Goal: Task Accomplishment & Management: Use online tool/utility

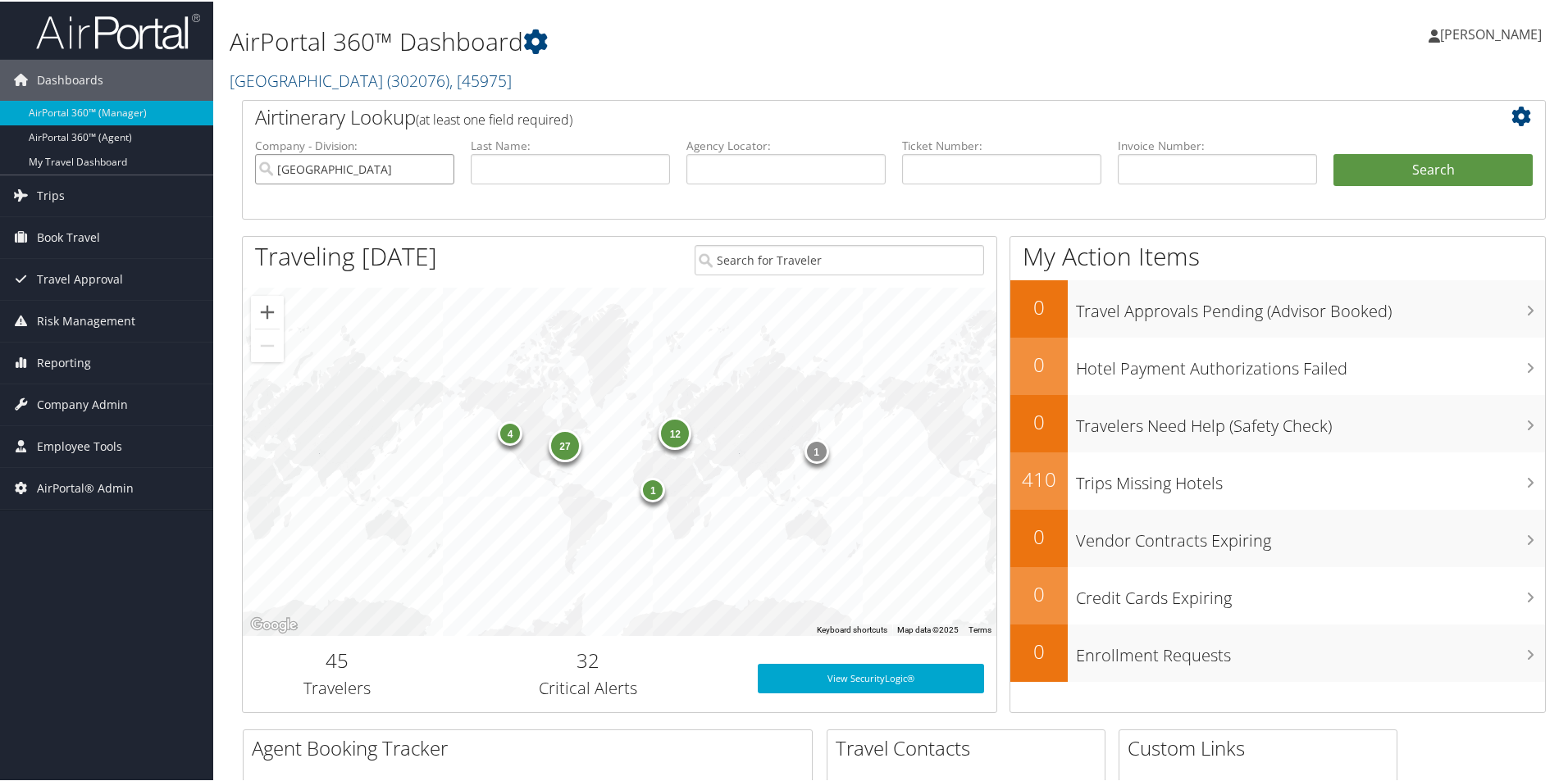
click at [437, 165] on input "Temple University" at bounding box center [354, 167] width 199 height 30
click at [537, 161] on input "text" at bounding box center [570, 167] width 199 height 30
click at [768, 159] on input "text" at bounding box center [786, 167] width 199 height 30
click at [959, 160] on input "text" at bounding box center [1001, 167] width 199 height 30
click at [1182, 159] on input "text" at bounding box center [1217, 167] width 199 height 30
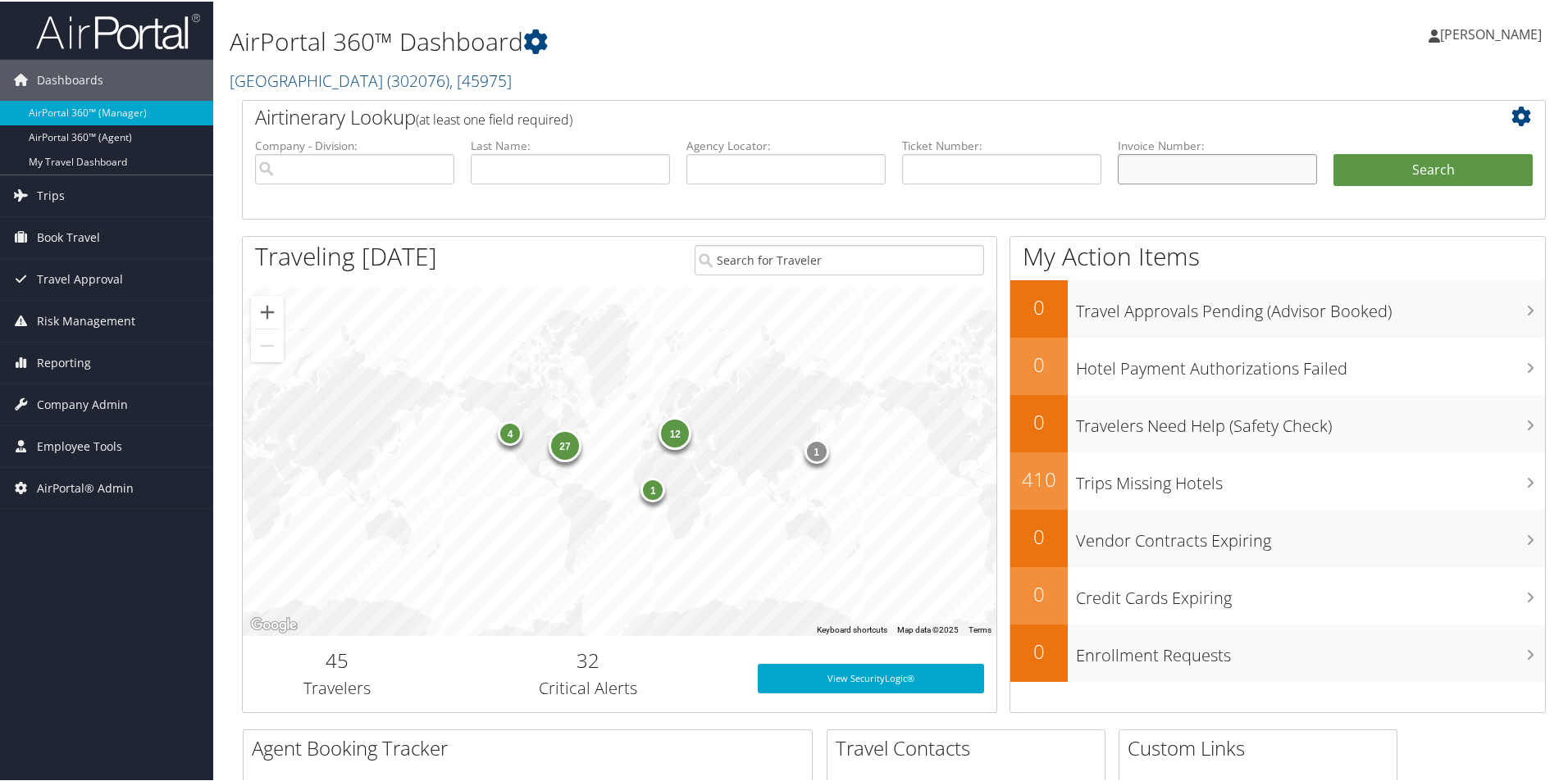
click at [1150, 165] on input "text" at bounding box center [1217, 167] width 199 height 30
click at [1520, 106] on icon at bounding box center [1526, 114] width 28 height 20
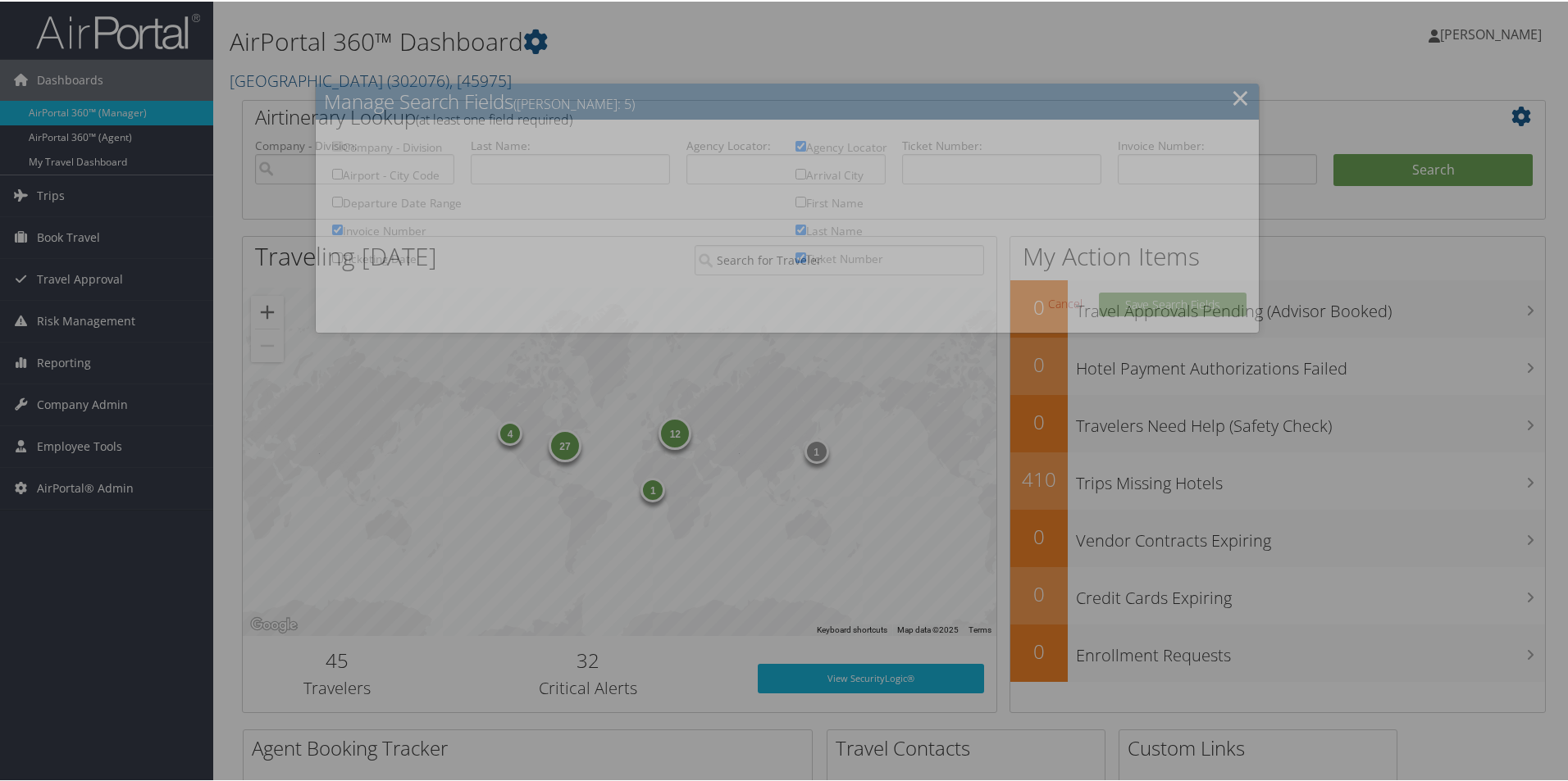
checkbox input "true"
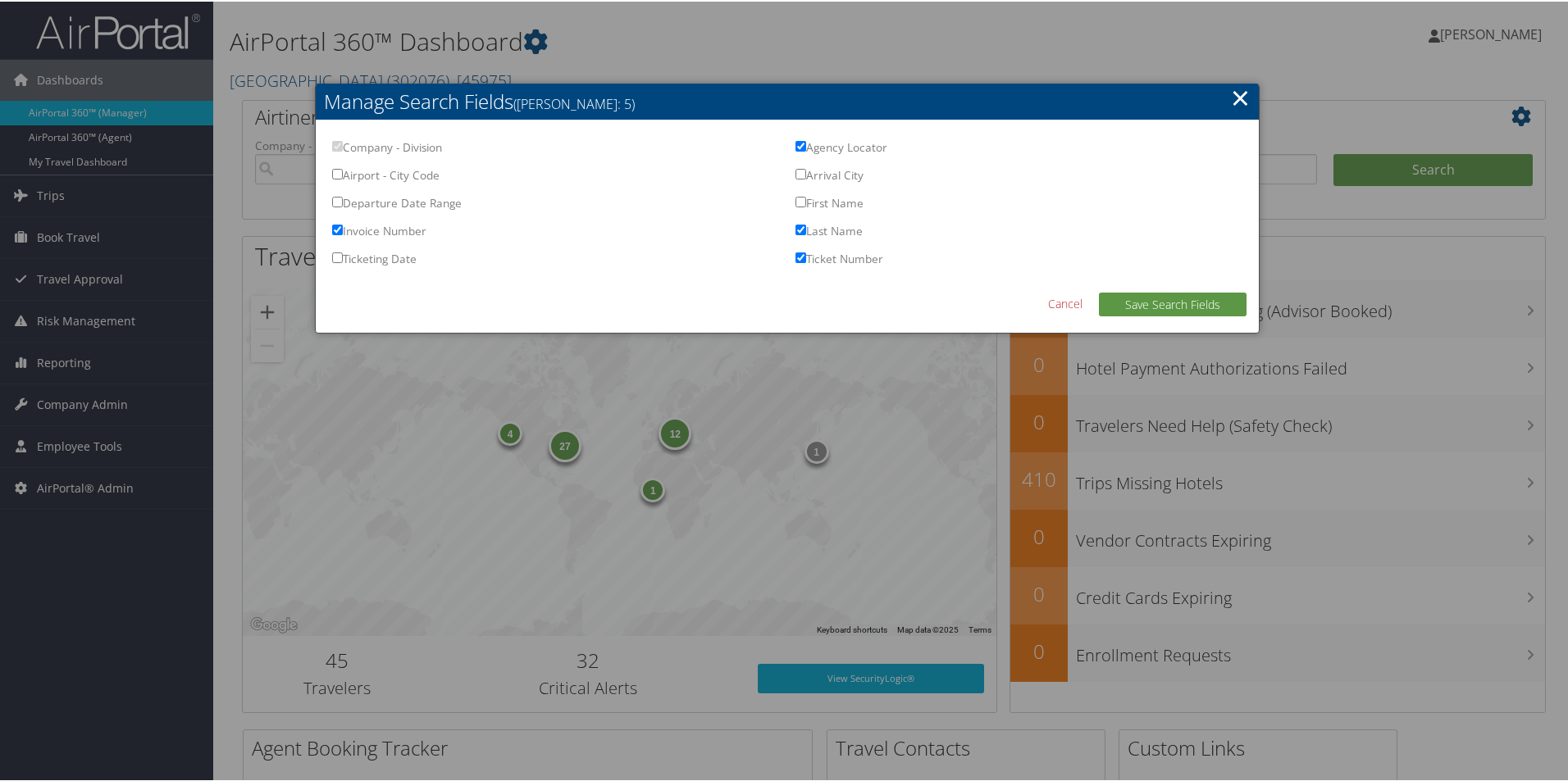
click at [147, 221] on div at bounding box center [787, 390] width 1574 height 781
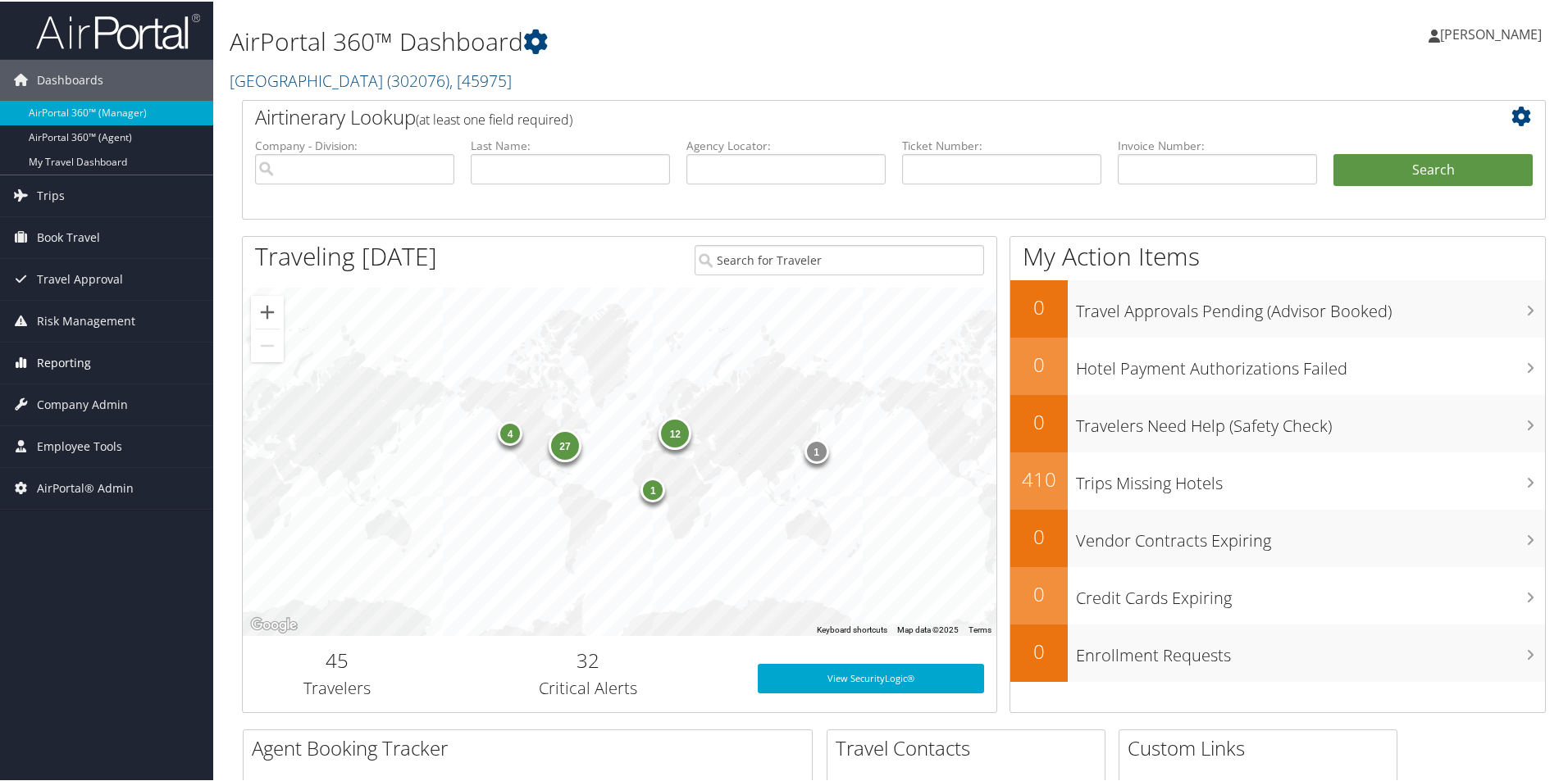
click at [56, 358] on span "Reporting" at bounding box center [64, 361] width 54 height 41
click at [69, 604] on span "AirPortal® Admin" at bounding box center [86, 610] width 97 height 41
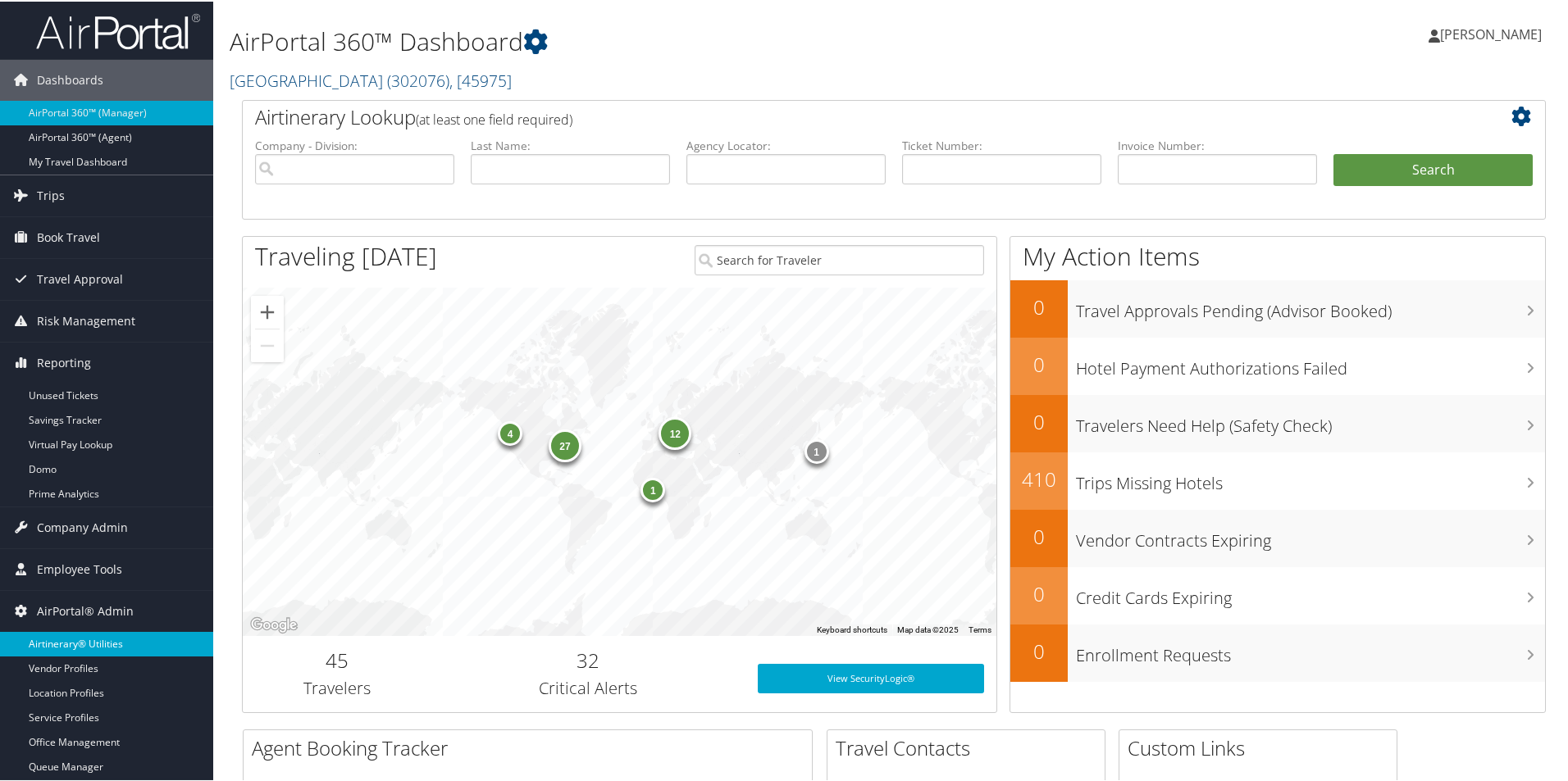
click at [85, 641] on link "Airtinerary® Utilities" at bounding box center [107, 642] width 213 height 24
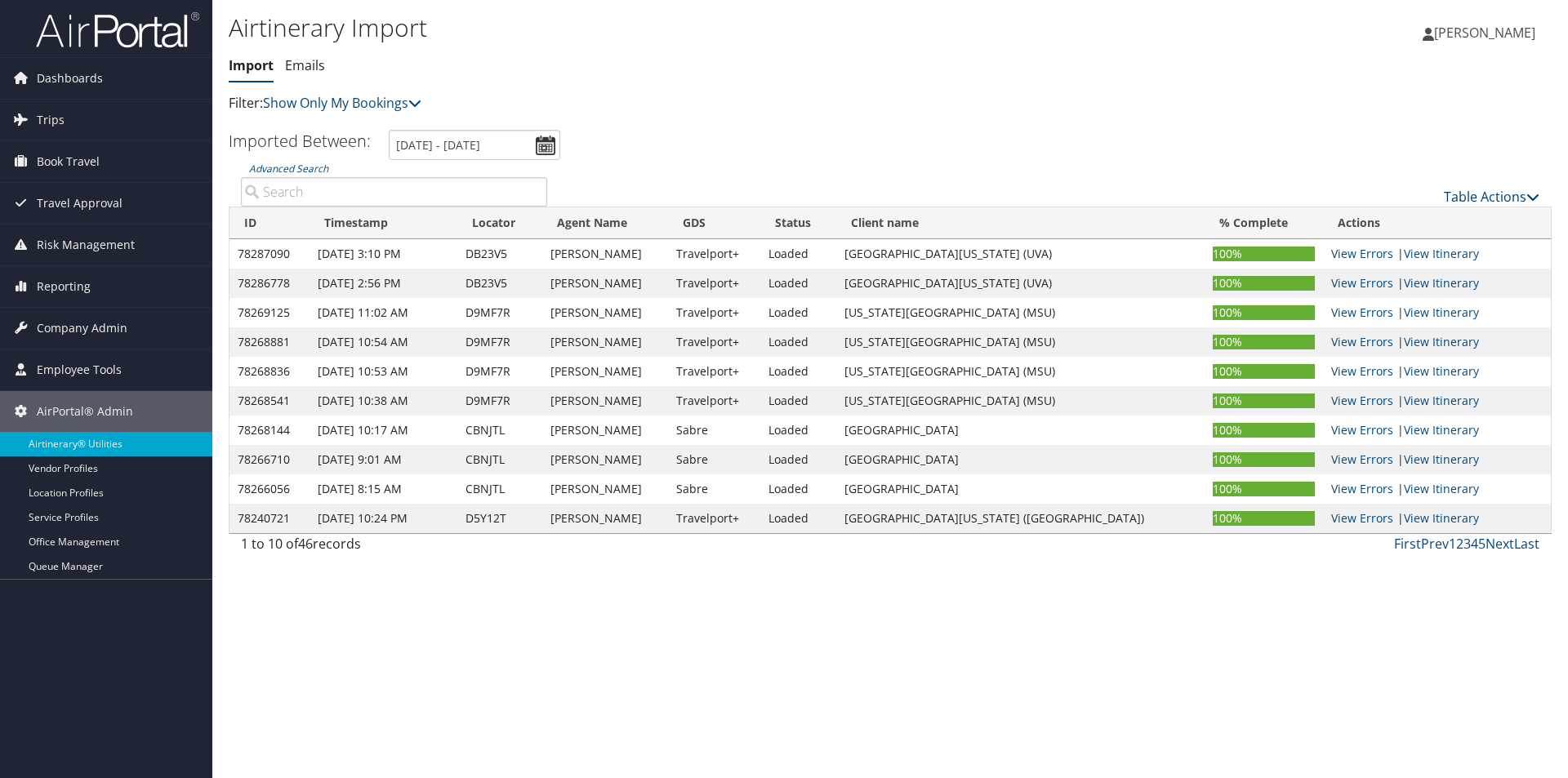
click at [1501, 197] on link "Table Actions" at bounding box center [1492, 197] width 96 height 18
click at [1399, 246] on link "Import Itinerary" at bounding box center [1437, 250] width 215 height 28
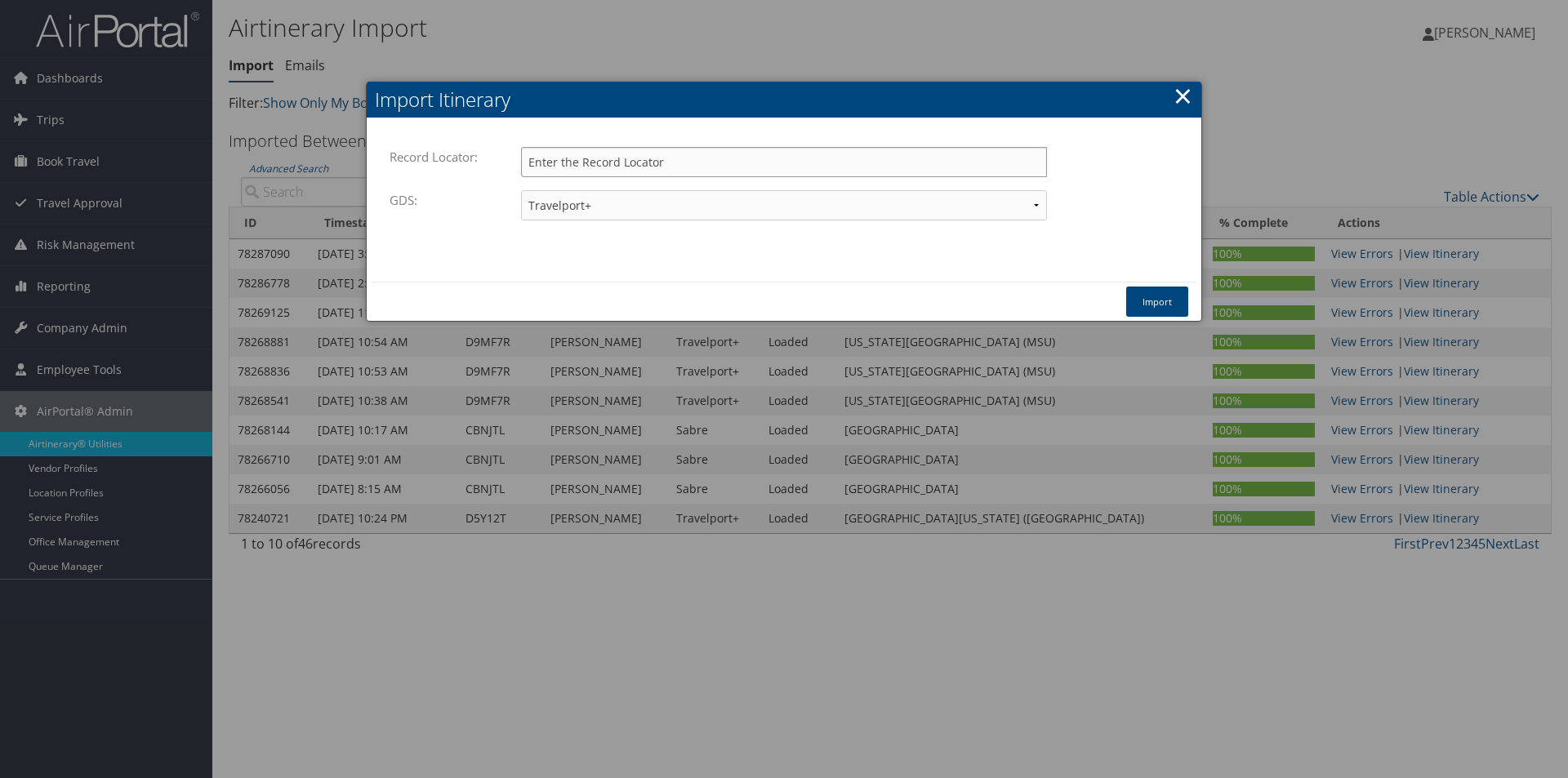
click at [638, 166] on input "Record Locator:" at bounding box center [784, 161] width 526 height 30
type input "smkoem"
click at [664, 207] on select "Travelport+ Worldspan Apollo Sabre Amadeus" at bounding box center [784, 205] width 526 height 30
select select "1W"
click at [521, 191] on select "Travelport+ Worldspan Apollo Sabre Amadeus" at bounding box center [784, 205] width 526 height 30
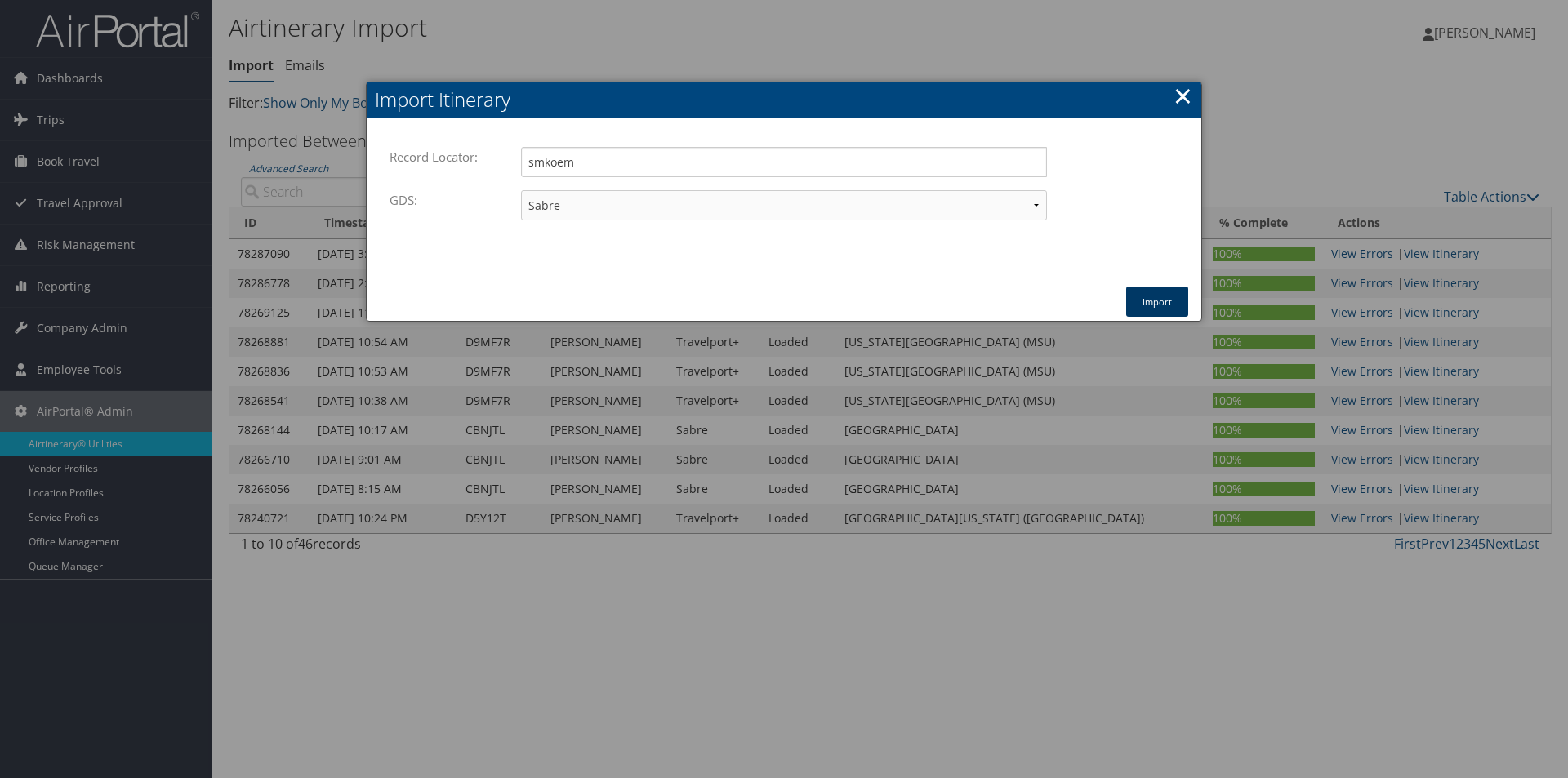
click at [1156, 304] on button "Import" at bounding box center [1157, 301] width 62 height 30
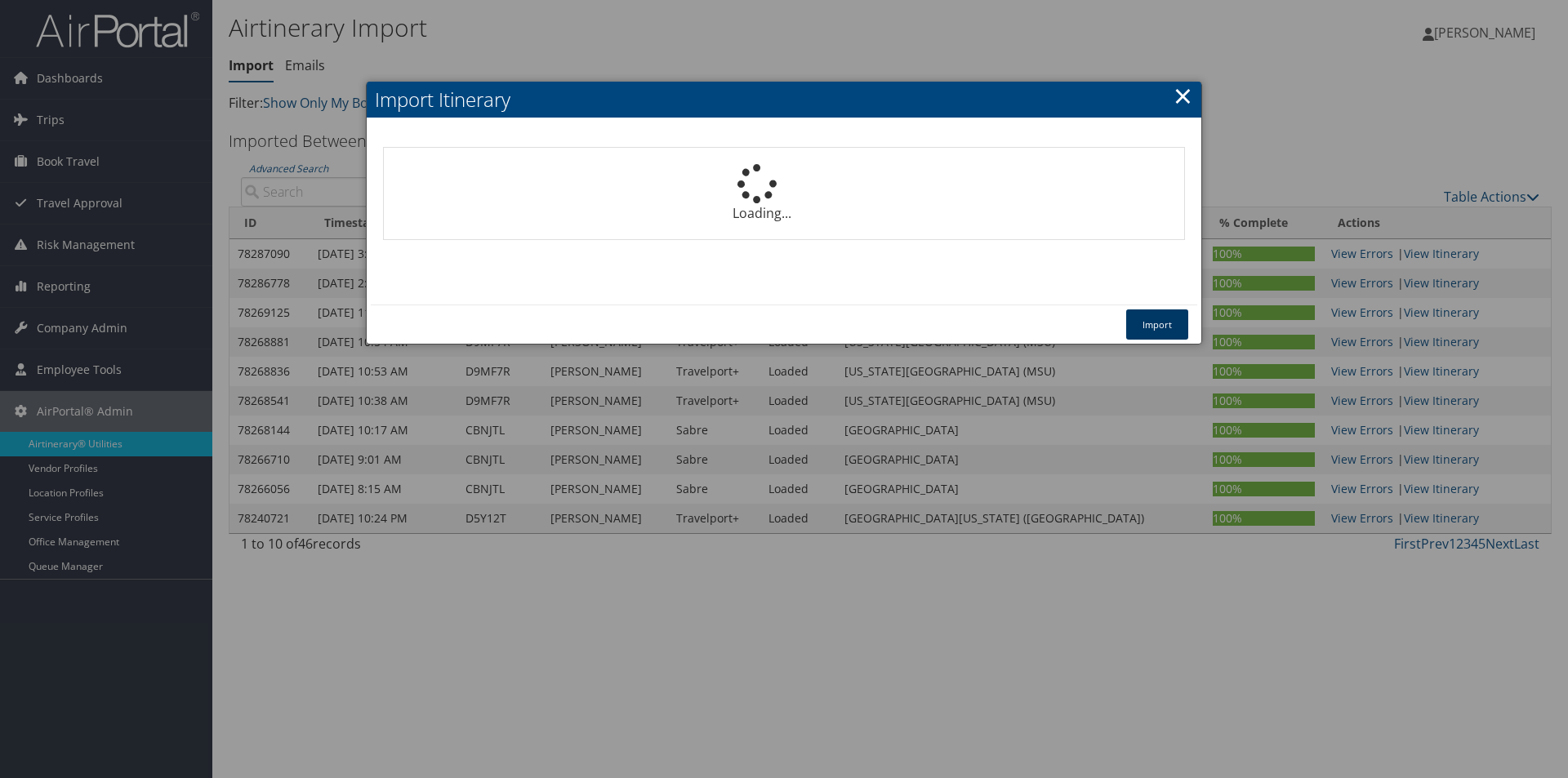
select select "1P"
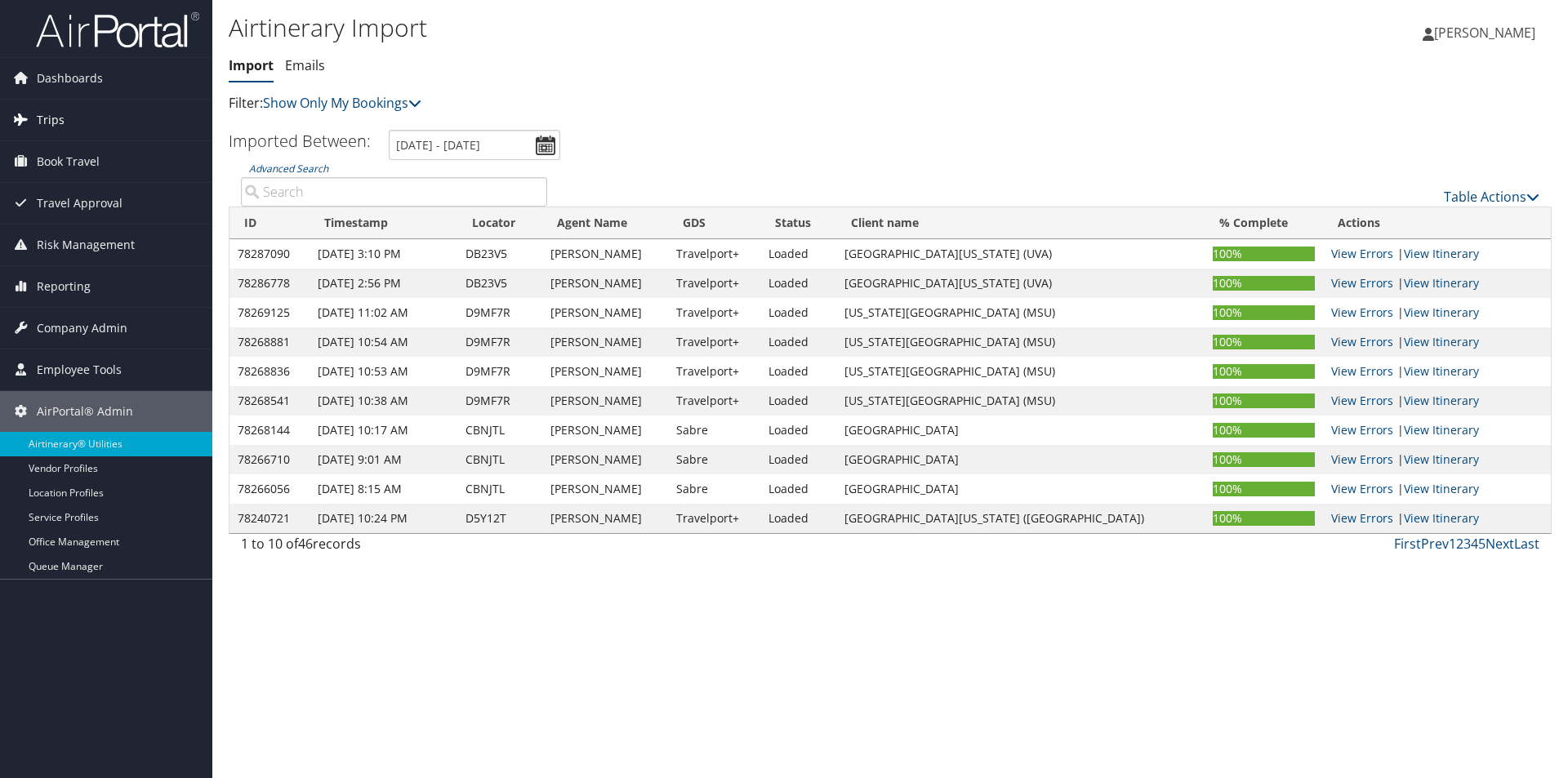
click at [58, 119] on span "Trips" at bounding box center [51, 119] width 28 height 41
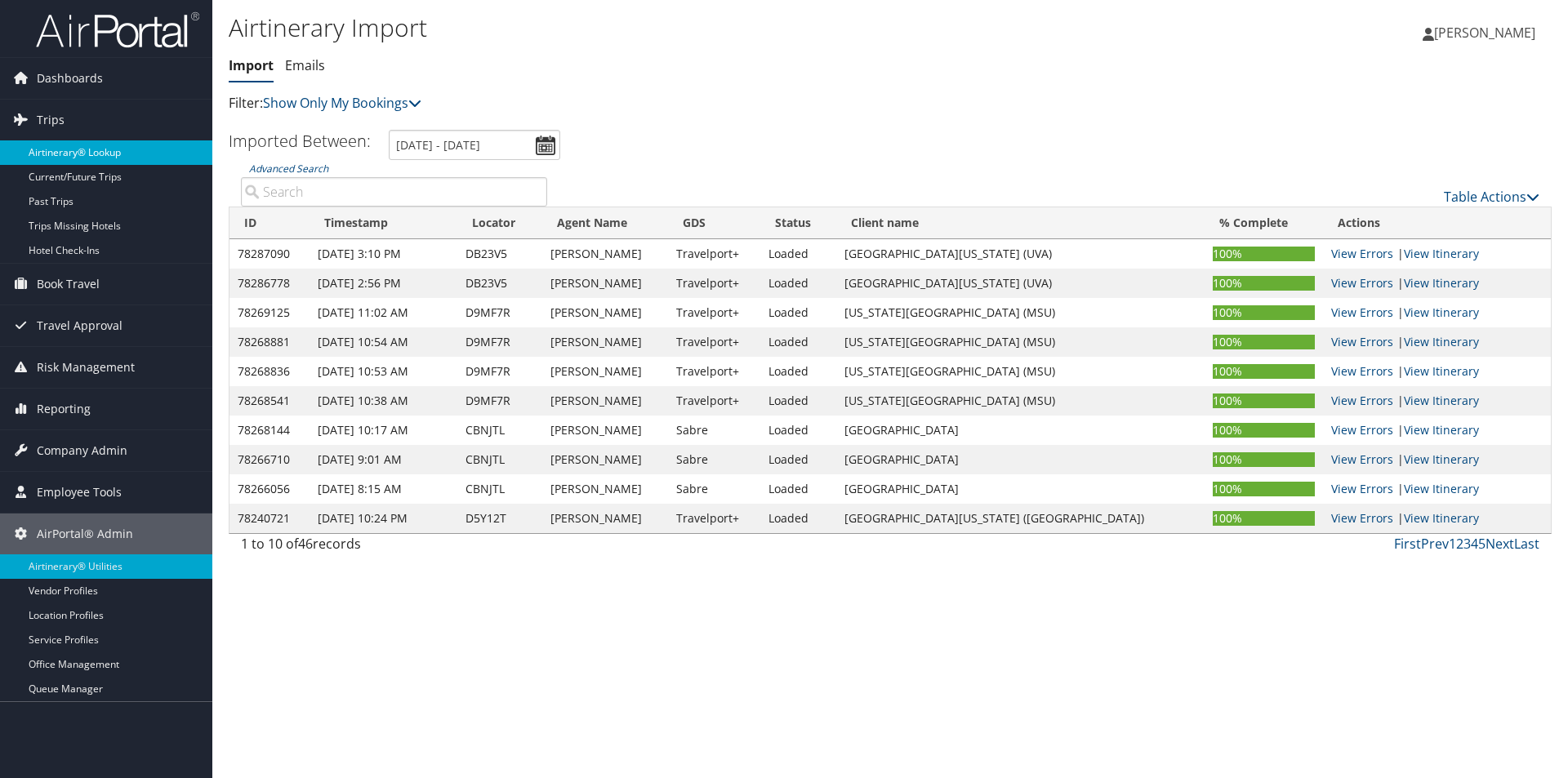
click at [47, 150] on link "Airtinerary® Lookup" at bounding box center [106, 153] width 212 height 24
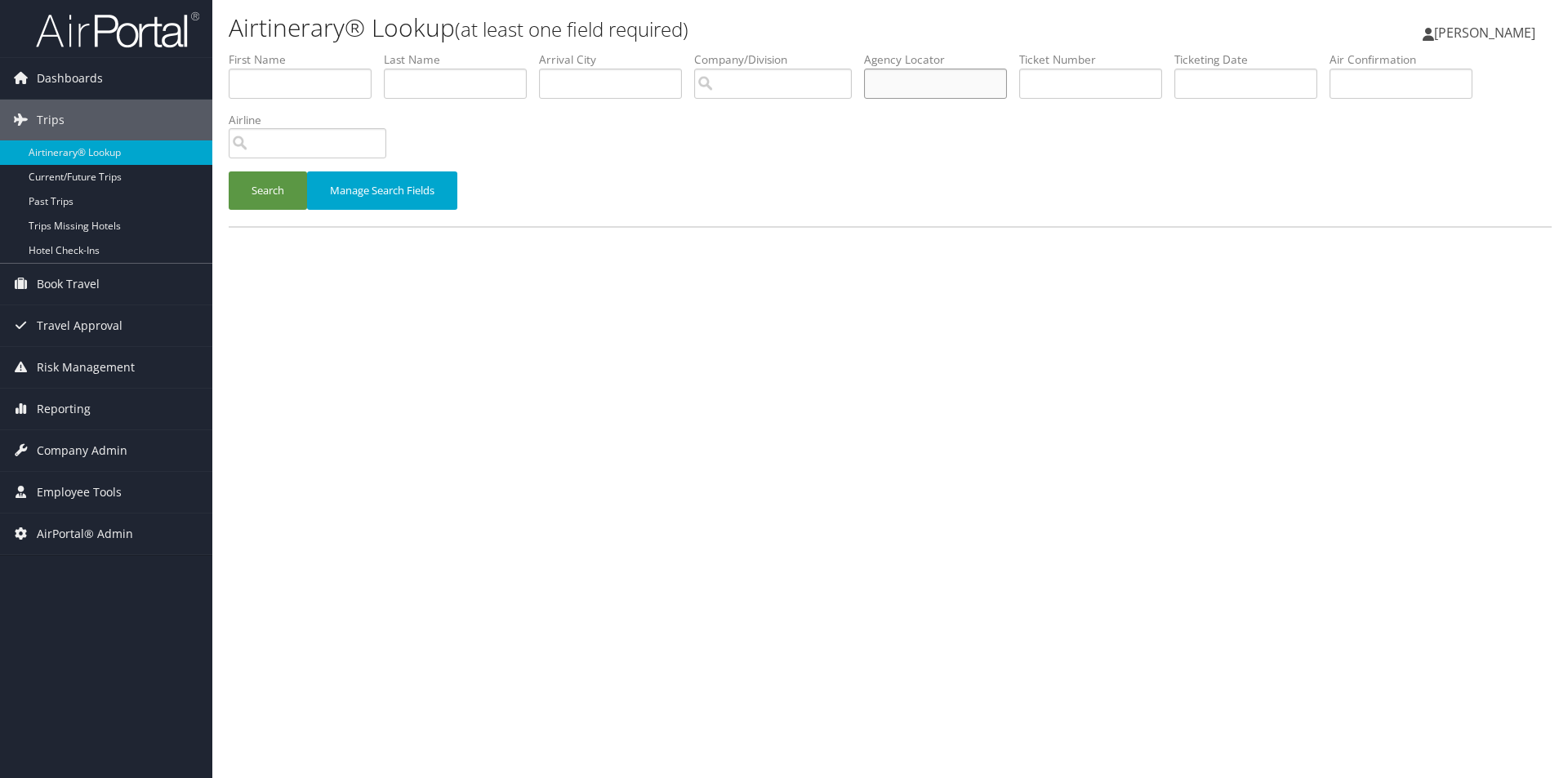
click at [931, 90] on input "text" at bounding box center [935, 84] width 143 height 30
type input "smkoem"
click at [251, 196] on button "Search" at bounding box center [268, 191] width 79 height 38
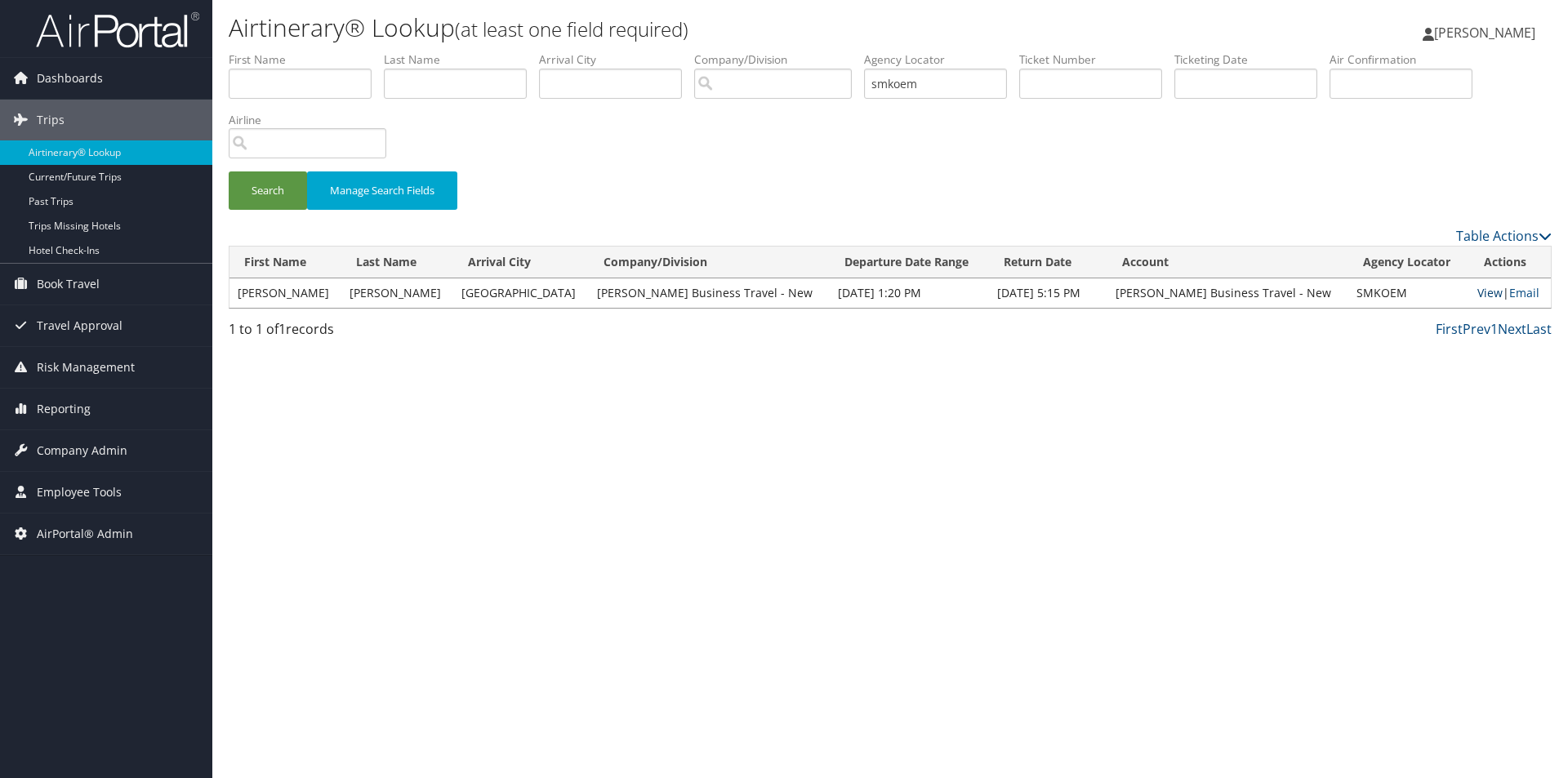
click at [1478, 297] on link "View" at bounding box center [1489, 292] width 25 height 16
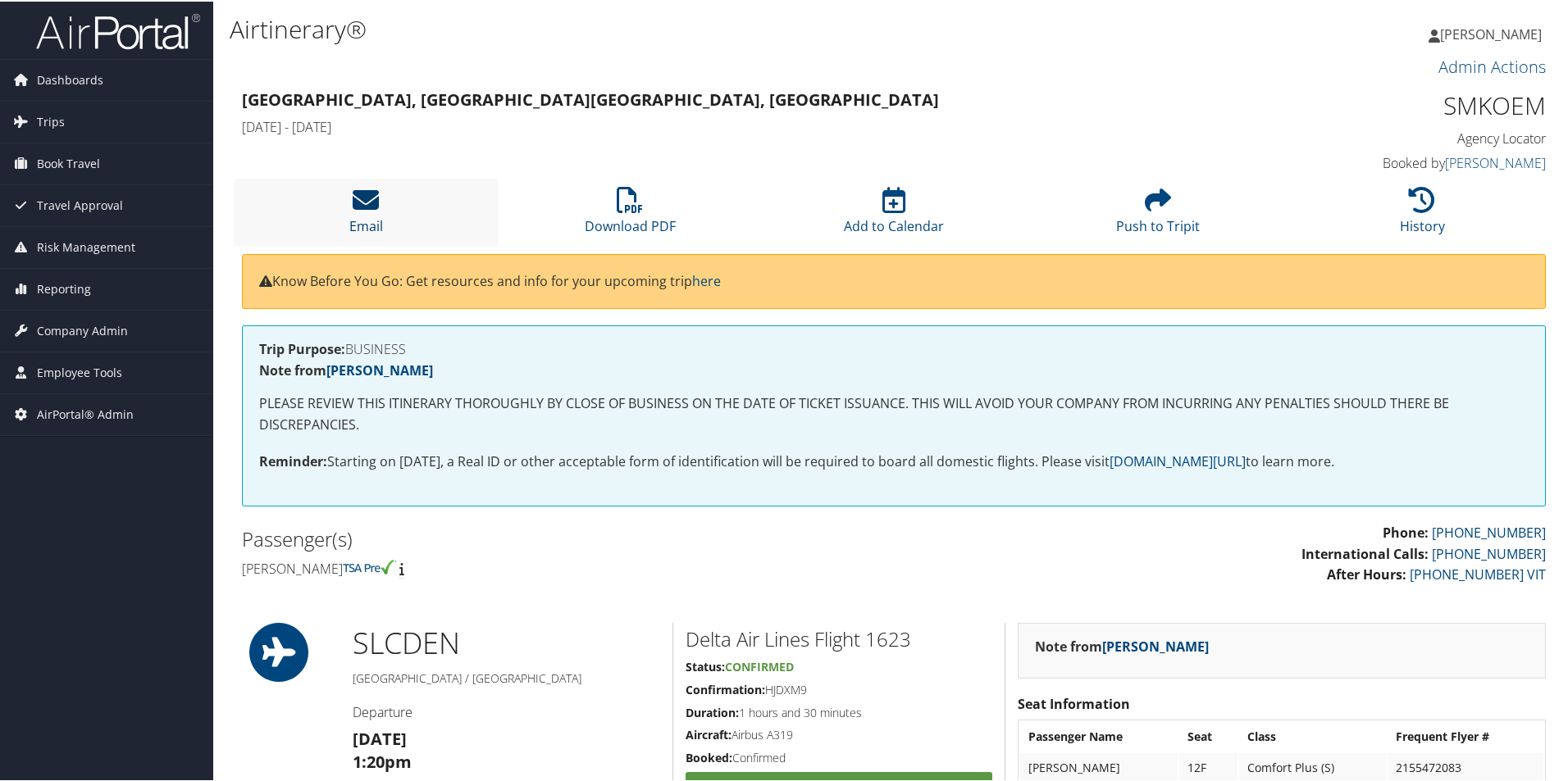
click at [376, 222] on link "Email" at bounding box center [366, 213] width 34 height 39
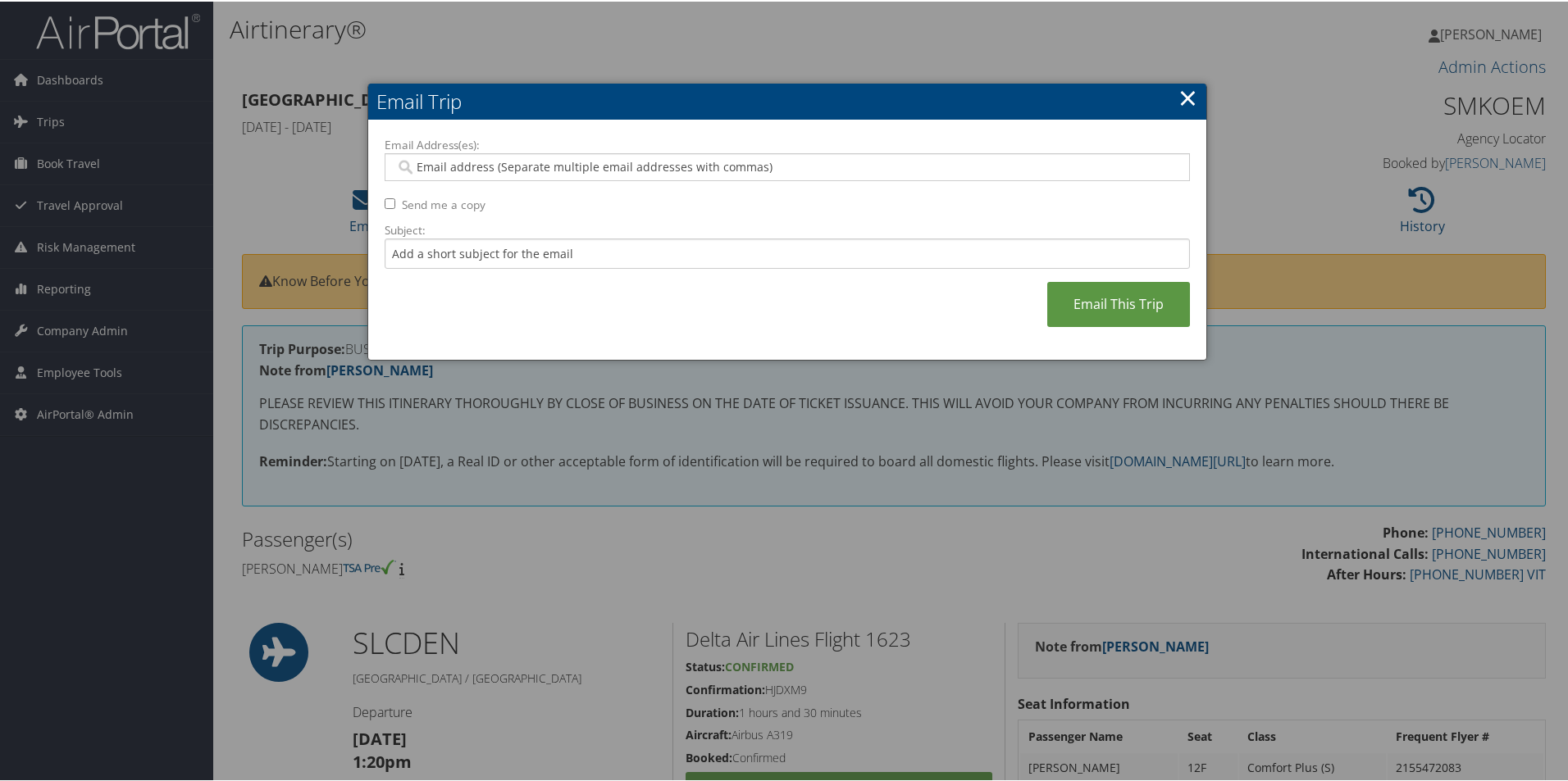
click at [480, 172] on input "Email Address(es):" at bounding box center [787, 165] width 783 height 16
type input "[DOMAIN_NAME]"
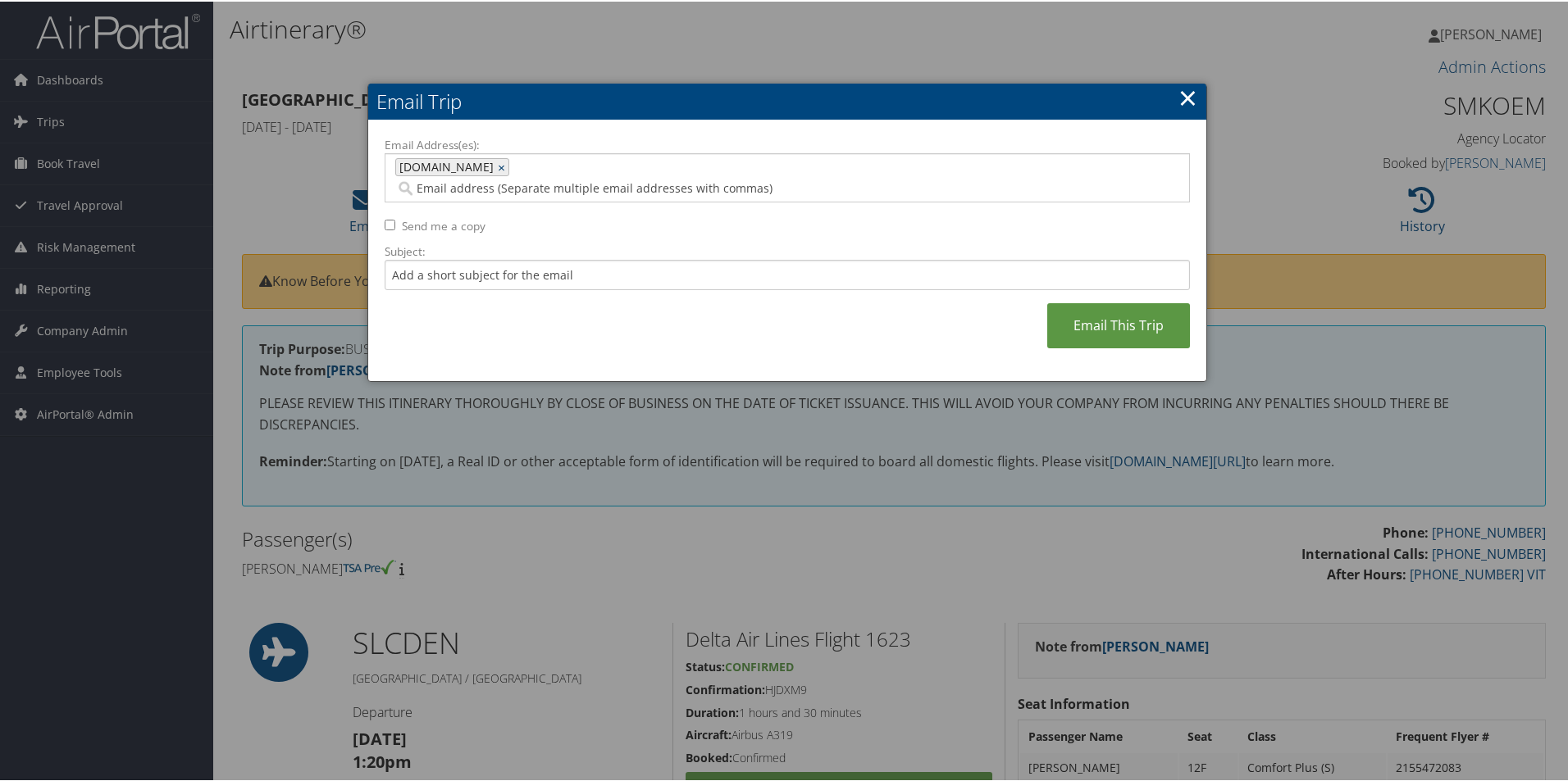
click at [498, 163] on link "×" at bounding box center [503, 165] width 10 height 16
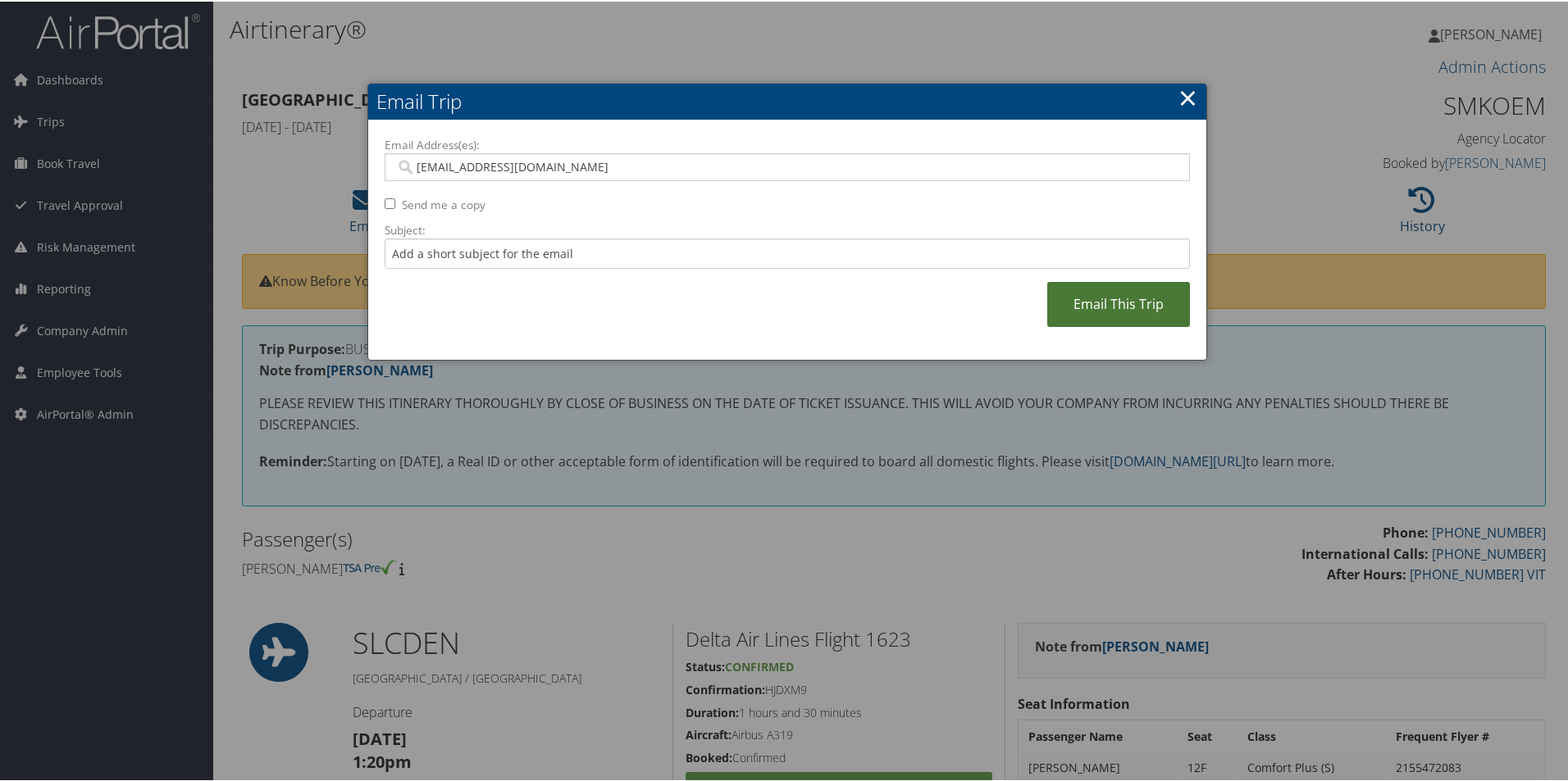
type input "matt.cameron@cbtravel.com"
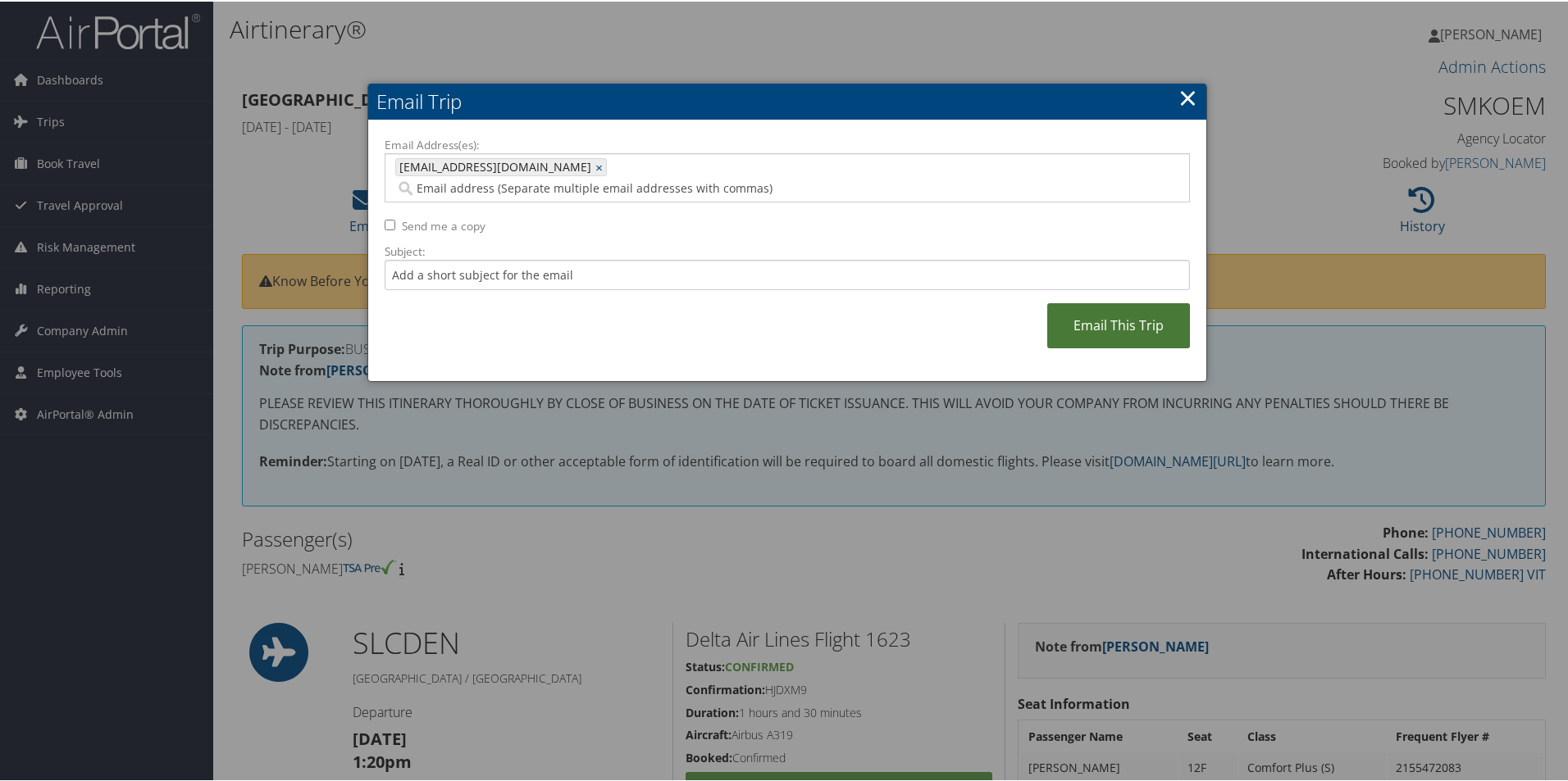
click at [1098, 304] on link "Email This Trip" at bounding box center [1118, 324] width 143 height 45
